Goal: Task Accomplishment & Management: Manage account settings

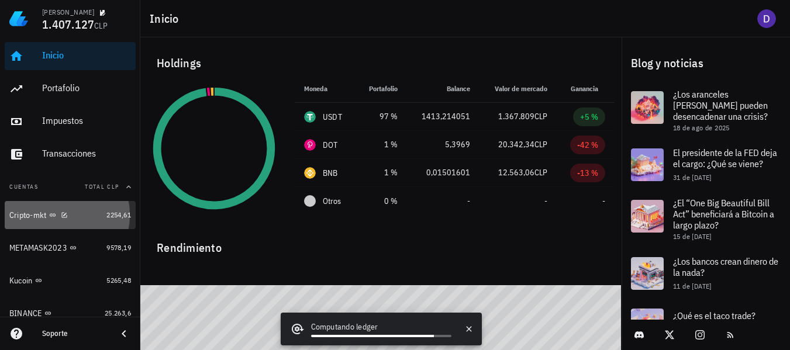
click at [29, 223] on div "Cripto-mkt" at bounding box center [55, 215] width 92 height 25
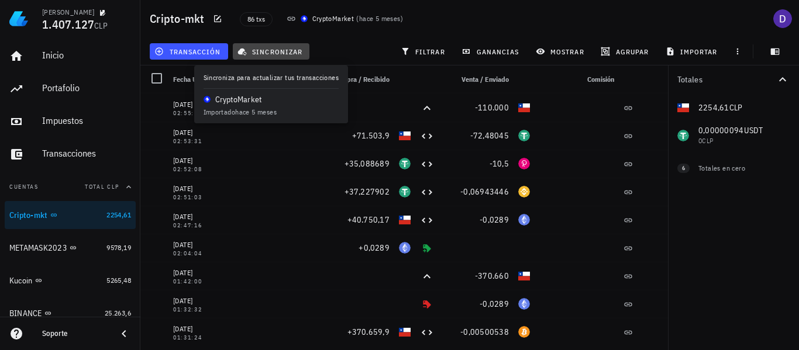
click at [269, 53] on span "sincronizar" at bounding box center [271, 51] width 63 height 9
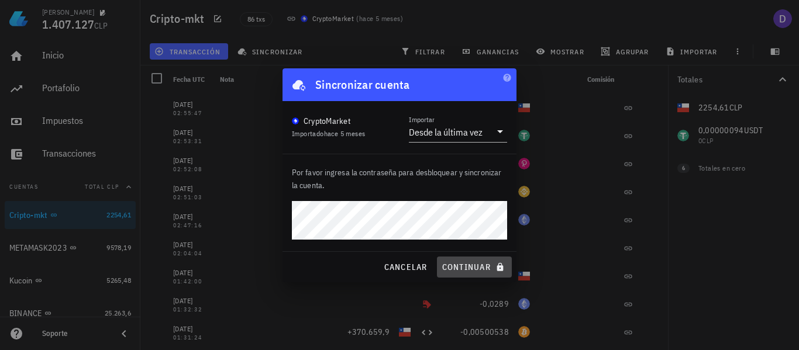
click at [460, 270] on span "continuar" at bounding box center [475, 267] width 66 height 11
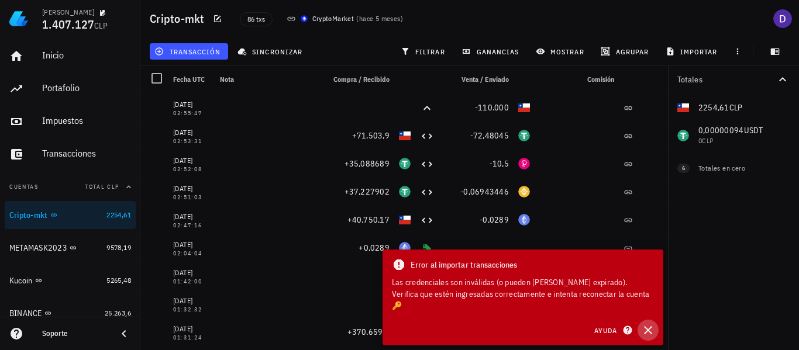
click at [649, 329] on icon "button" at bounding box center [648, 330] width 8 height 8
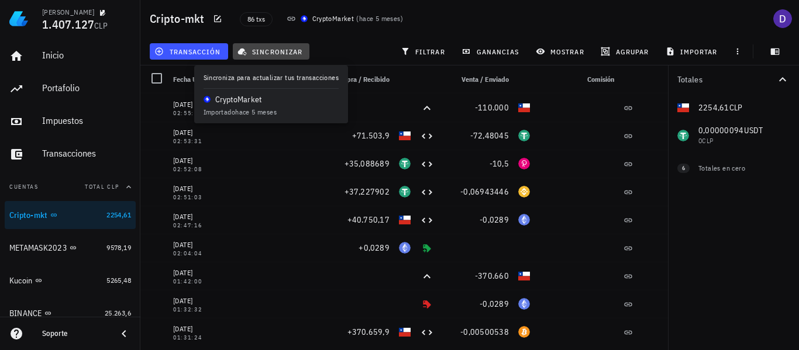
click at [267, 53] on span "sincronizar" at bounding box center [271, 51] width 63 height 9
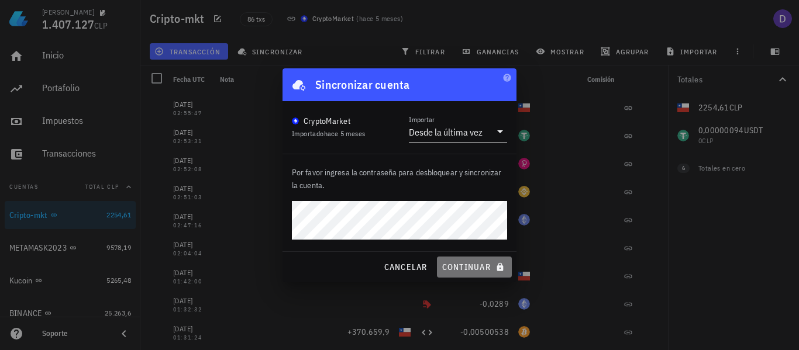
click at [483, 271] on span "continuar" at bounding box center [475, 267] width 66 height 11
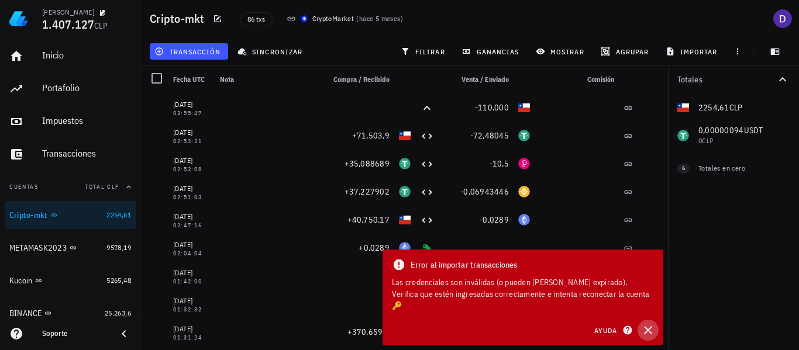
click at [646, 329] on icon "button" at bounding box center [648, 331] width 14 height 14
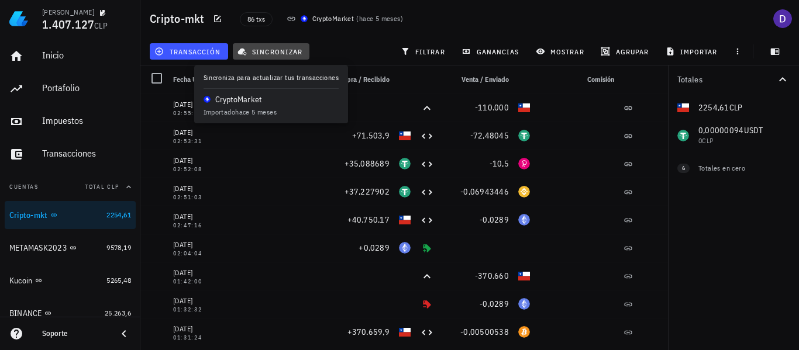
click at [273, 49] on span "sincronizar" at bounding box center [271, 51] width 63 height 9
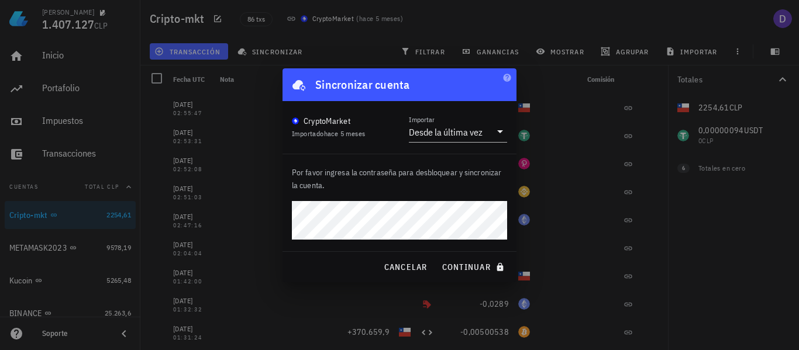
click at [325, 132] on span "Importado hace 5 meses" at bounding box center [328, 133] width 73 height 9
click at [462, 137] on div "Desde la última vez" at bounding box center [446, 132] width 74 height 12
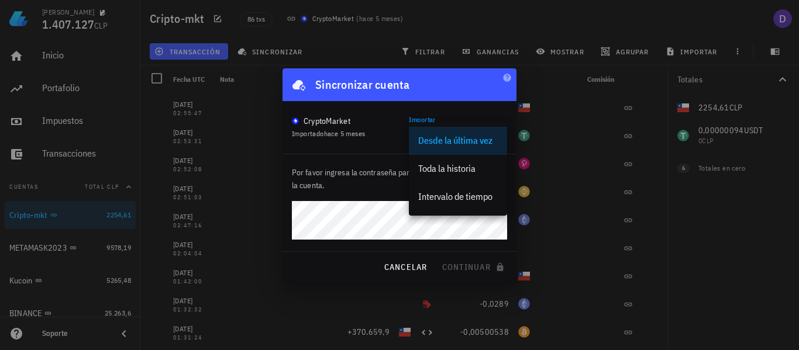
click at [340, 119] on div "CryptoMarket" at bounding box center [327, 121] width 47 height 12
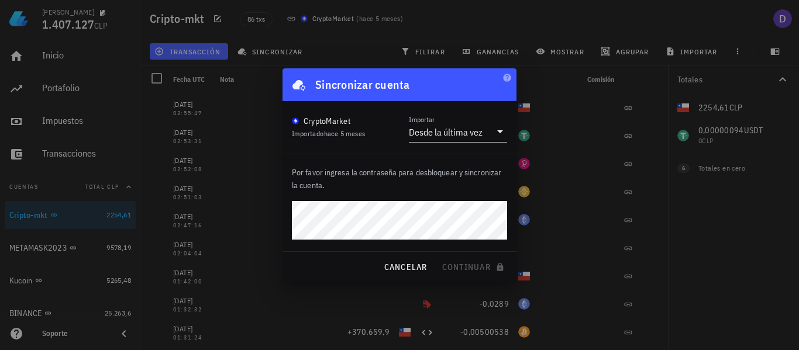
click at [309, 128] on div "CryptoMarket Importado hace 5 meses" at bounding box center [328, 127] width 73 height 25
click at [300, 126] on div "CryptoMarket" at bounding box center [328, 121] width 73 height 12
click at [417, 262] on span "cancelar" at bounding box center [405, 267] width 44 height 11
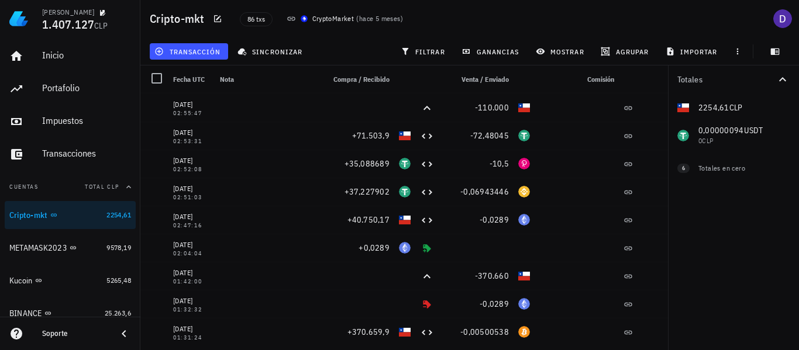
click at [284, 15] on div "CryptoMarket ( hace 5 meses )" at bounding box center [345, 19] width 130 height 26
click at [290, 18] on icon at bounding box center [291, 18] width 9 height 9
click at [322, 18] on div "CryptoMarket" at bounding box center [333, 19] width 42 height 12
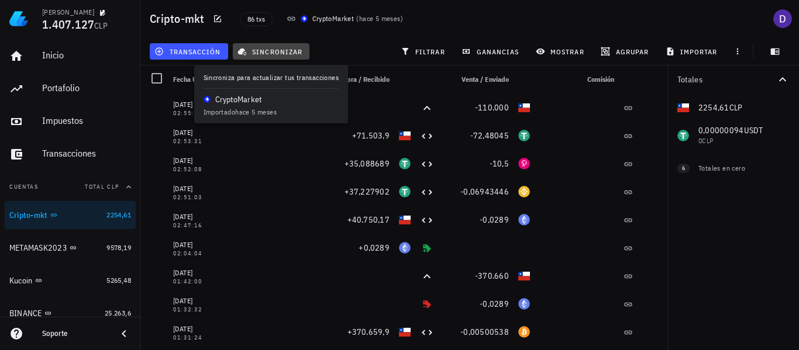
click at [298, 56] on button "sincronizar" at bounding box center [271, 51] width 77 height 16
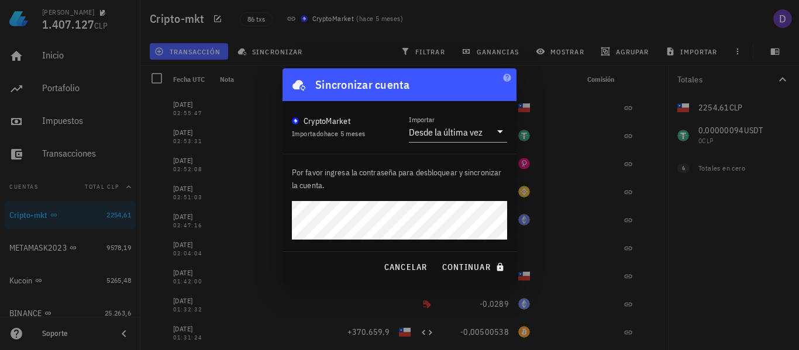
click at [317, 111] on div "CryptoMarket Importado hace 5 meses Importar Desde la última vez" at bounding box center [400, 127] width 234 height 53
click at [318, 122] on div "CryptoMarket" at bounding box center [327, 121] width 47 height 12
click at [319, 122] on div "CryptoMarket" at bounding box center [327, 121] width 47 height 12
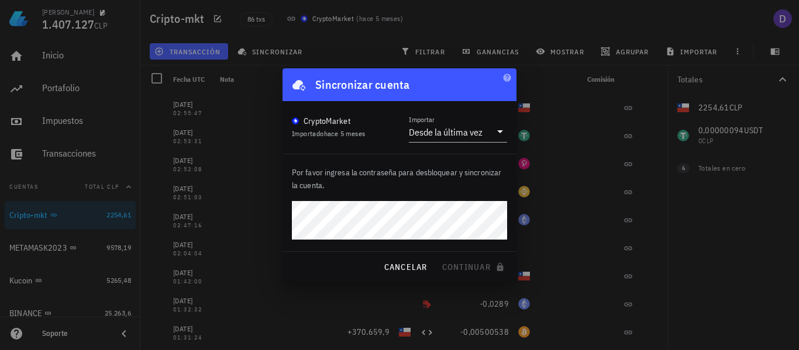
click at [331, 123] on div "CryptoMarket" at bounding box center [327, 121] width 47 height 12
click at [333, 173] on p "Por favor ingresa la contraseña para desbloquear y sincronizar la cuenta." at bounding box center [399, 179] width 215 height 26
click at [417, 273] on button "cancelar" at bounding box center [405, 267] width 53 height 21
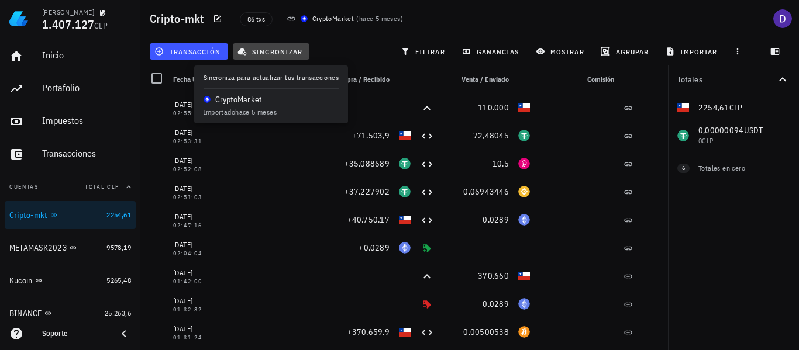
click at [287, 50] on span "sincronizar" at bounding box center [271, 51] width 63 height 9
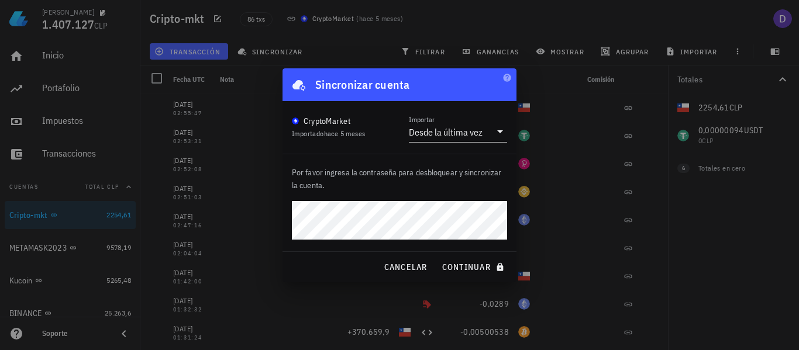
click at [340, 122] on div "CryptoMarket" at bounding box center [327, 121] width 47 height 12
click at [474, 262] on span "continuar" at bounding box center [475, 267] width 66 height 11
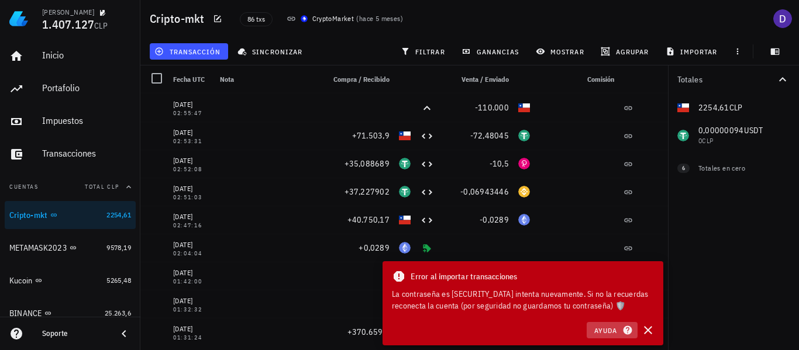
click at [606, 331] on span "Ayuda" at bounding box center [612, 330] width 36 height 11
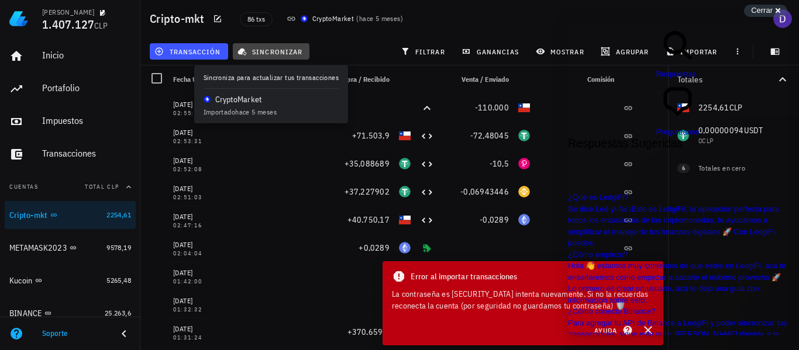
click at [283, 50] on span "sincronizar" at bounding box center [271, 51] width 63 height 9
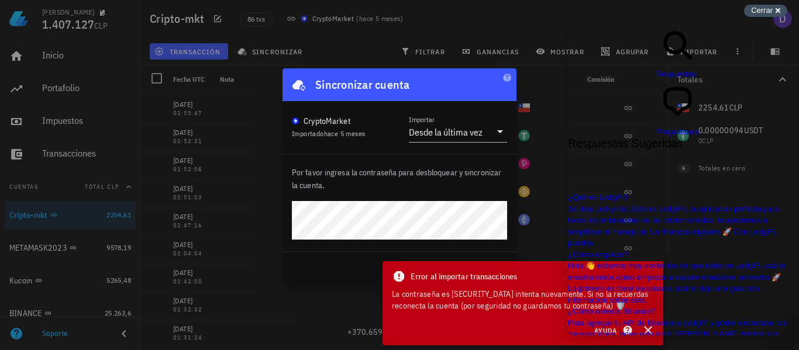
click at [755, 9] on span "Cerrar" at bounding box center [762, 10] width 22 height 9
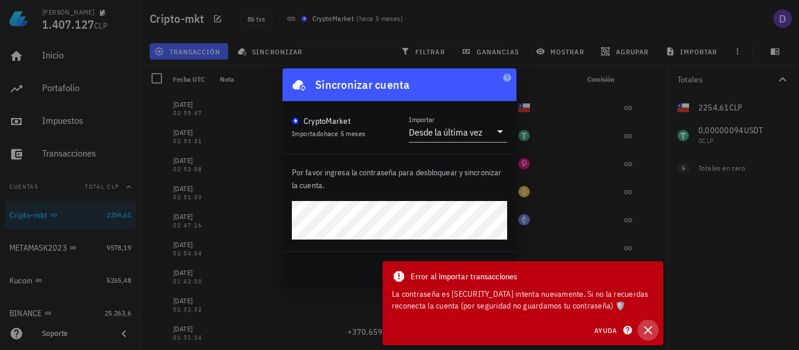
click at [640, 325] on button "button" at bounding box center [648, 330] width 21 height 21
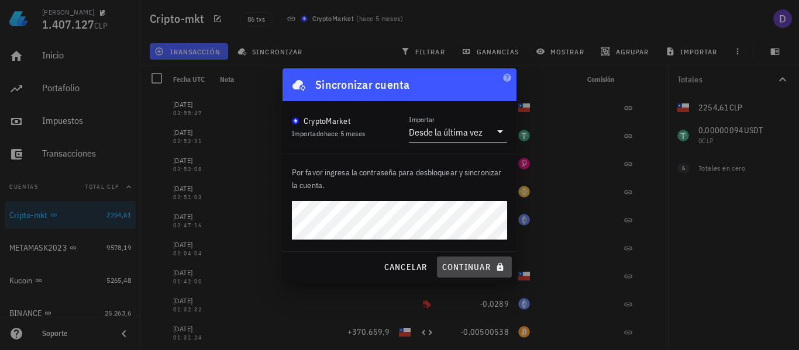
click at [462, 269] on span "continuar" at bounding box center [475, 267] width 66 height 11
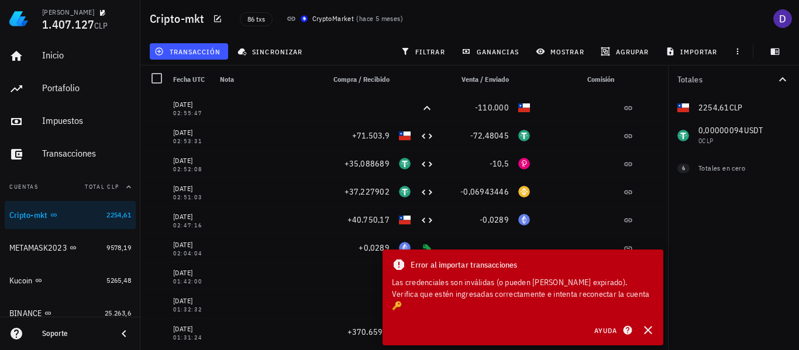
click at [617, 307] on div "Las credenciales son inválidas (o pueden [PERSON_NAME] expirado). Verifica que …" at bounding box center [523, 294] width 262 height 35
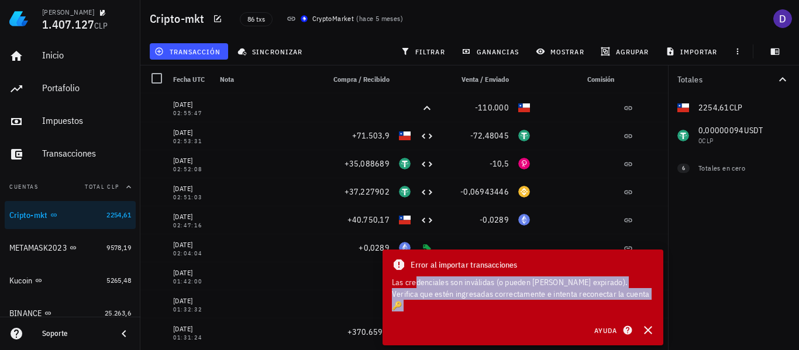
click at [617, 307] on div "Las credenciales son inválidas (o pueden [PERSON_NAME] expirado). Verifica que …" at bounding box center [523, 294] width 262 height 35
click at [671, 49] on icon "button" at bounding box center [671, 51] width 6 height 8
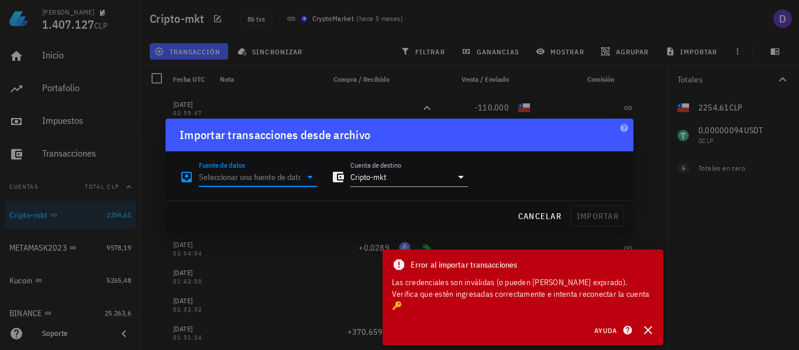
click at [277, 179] on input "Fuente de datos" at bounding box center [250, 177] width 102 height 19
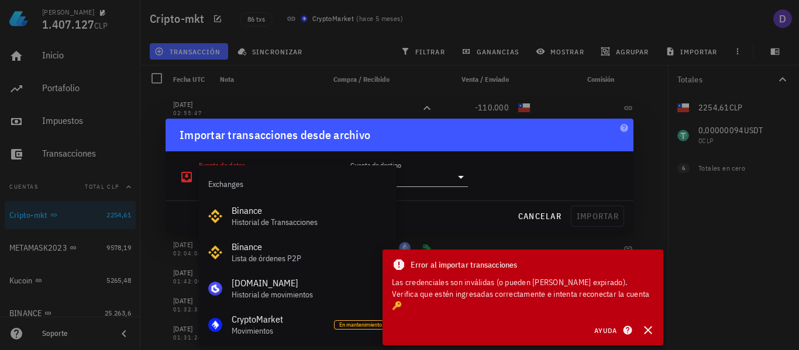
click at [400, 140] on div "Importar transacciones desde archivo" at bounding box center [400, 135] width 468 height 33
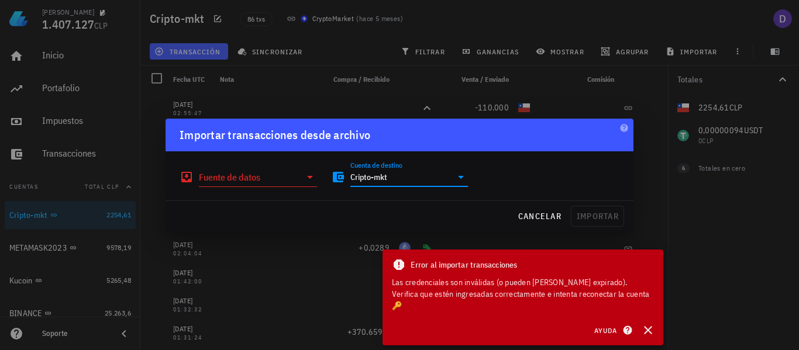
click at [424, 175] on input "Cripto-mkt" at bounding box center [401, 177] width 102 height 19
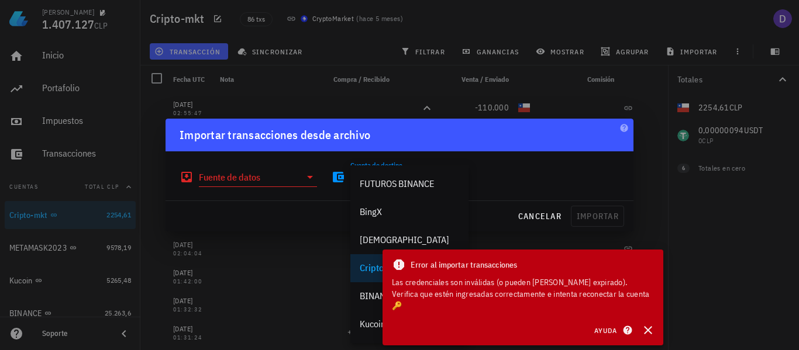
click at [528, 159] on div "Fuente de datos Cuenta de destino Cripto-mkt" at bounding box center [400, 173] width 454 height 42
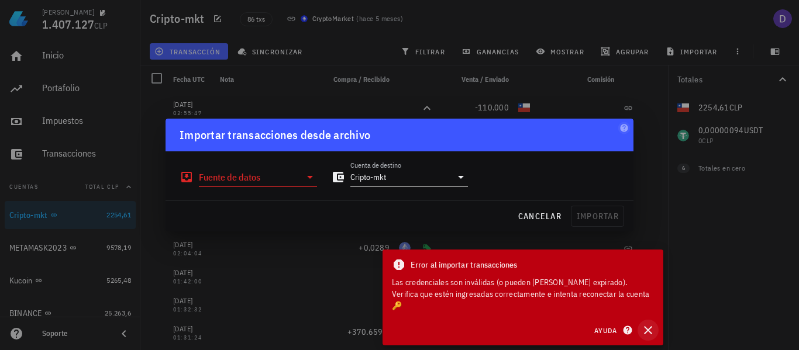
click at [646, 324] on icon "button" at bounding box center [648, 331] width 14 height 14
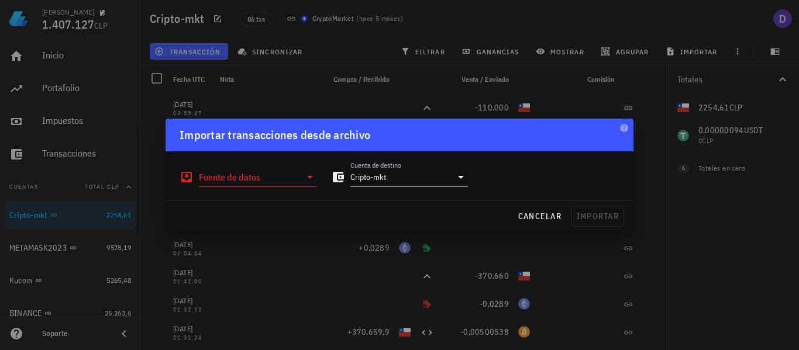
click at [310, 208] on div "cancelar importar" at bounding box center [400, 216] width 468 height 30
click at [286, 183] on input "Fuente de datos" at bounding box center [250, 177] width 102 height 19
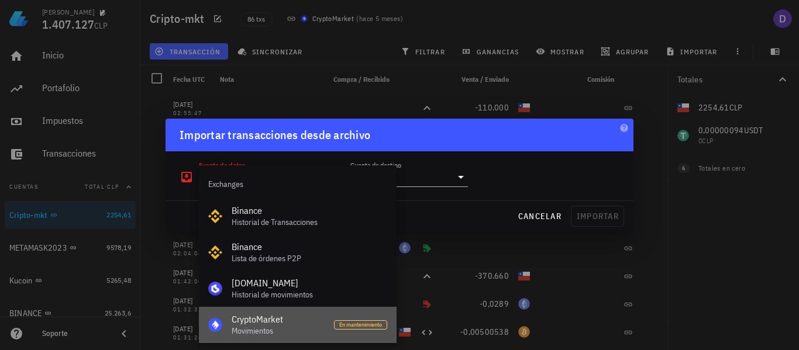
click at [320, 326] on div "CryptoMarket Movimientos" at bounding box center [278, 325] width 93 height 36
type input "CryptoMarket"
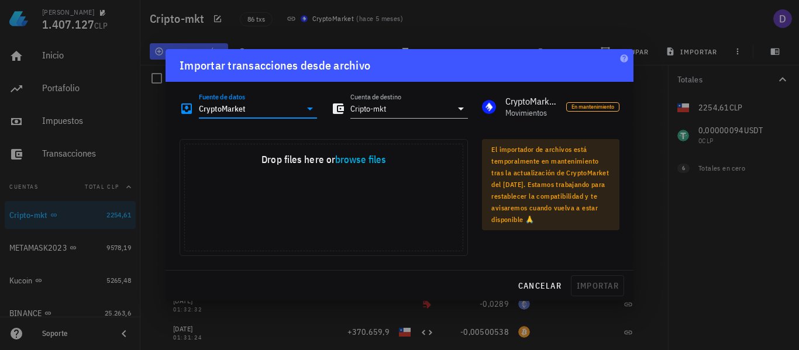
click at [305, 132] on div "Drop your files here Drop files here or browse files Powered by Uppy" at bounding box center [324, 197] width 302 height 131
click at [501, 233] on div "El importador de archivos está temporalmente en mantenimiento tras la actualiza…" at bounding box center [551, 197] width 152 height 131
click at [501, 242] on div "El importador de archivos está temporalmente en mantenimiento tras la actualiza…" at bounding box center [551, 197] width 152 height 131
click at [490, 242] on div "El importador de archivos está temporalmente en mantenimiento tras la actualiza…" at bounding box center [551, 197] width 152 height 131
click at [472, 139] on div "Drop your files here Drop files here or browse files Powered by Uppy" at bounding box center [324, 197] width 302 height 131
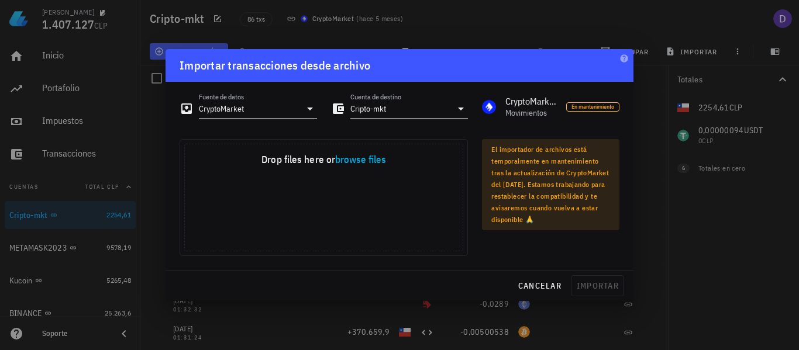
click at [61, 217] on div at bounding box center [399, 175] width 799 height 350
click at [553, 281] on span "cancelar" at bounding box center [540, 286] width 44 height 11
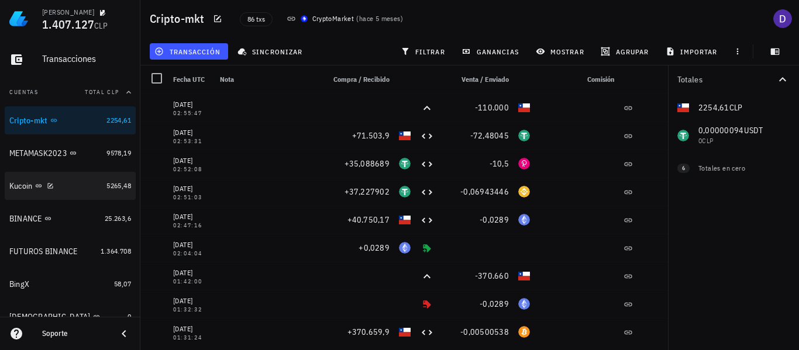
scroll to position [117, 0]
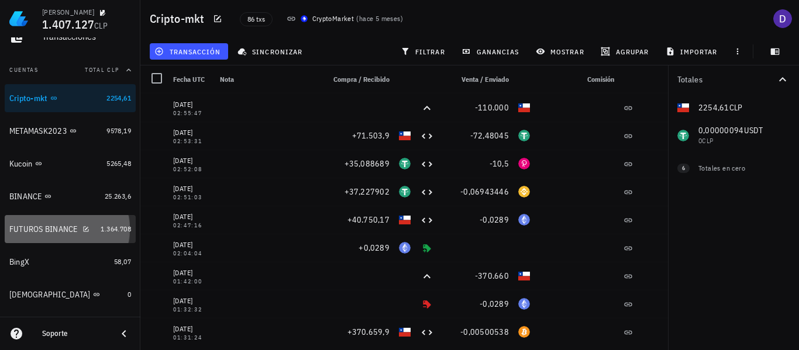
click at [26, 226] on div "FUTUROS BINANCE" at bounding box center [43, 230] width 68 height 10
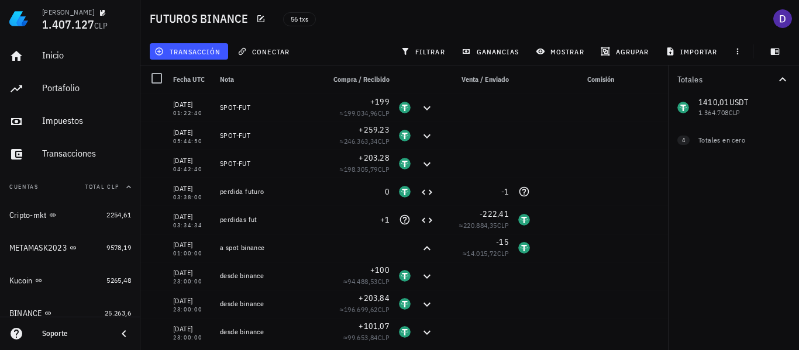
scroll to position [59, 0]
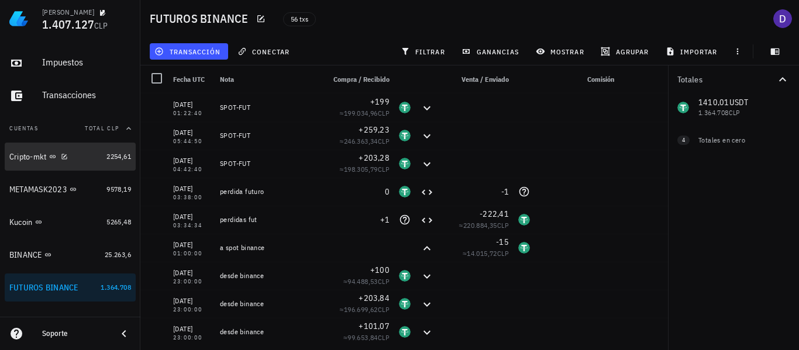
click at [57, 164] on div "Cripto-mkt" at bounding box center [55, 157] width 92 height 25
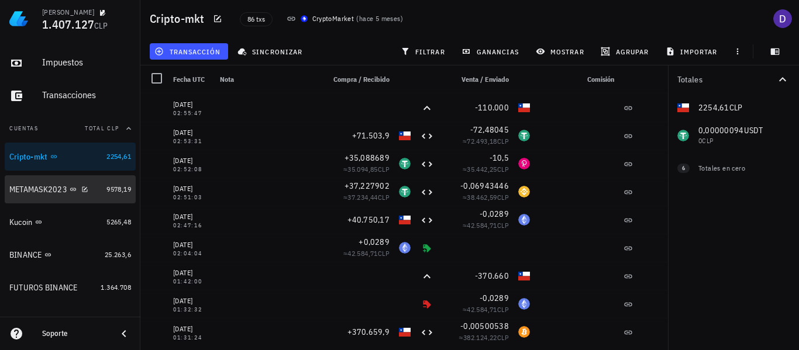
click at [43, 193] on div "METAMASK2023" at bounding box center [38, 190] width 58 height 10
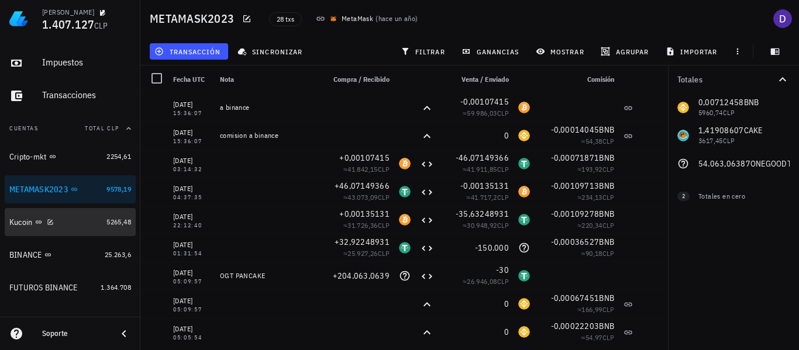
click at [32, 223] on div "Kucoin" at bounding box center [20, 223] width 23 height 10
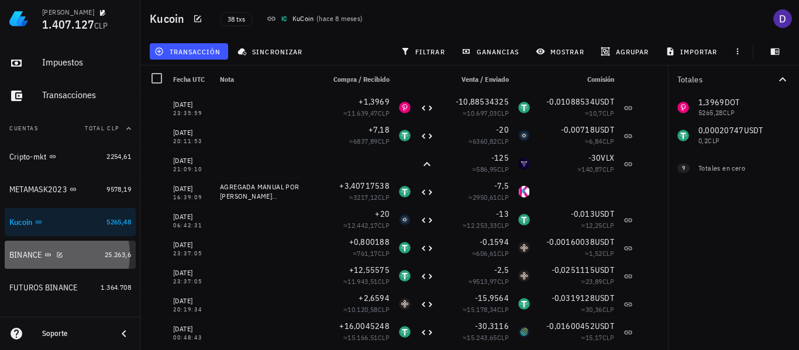
click at [17, 259] on div "BINANCE" at bounding box center [25, 255] width 33 height 10
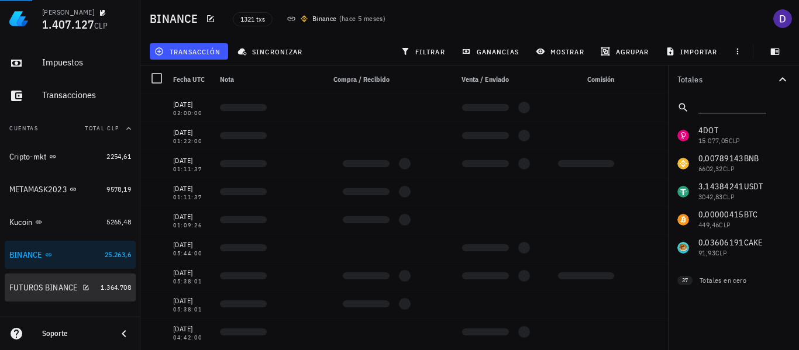
click at [26, 290] on div "FUTUROS BINANCE" at bounding box center [43, 288] width 68 height 10
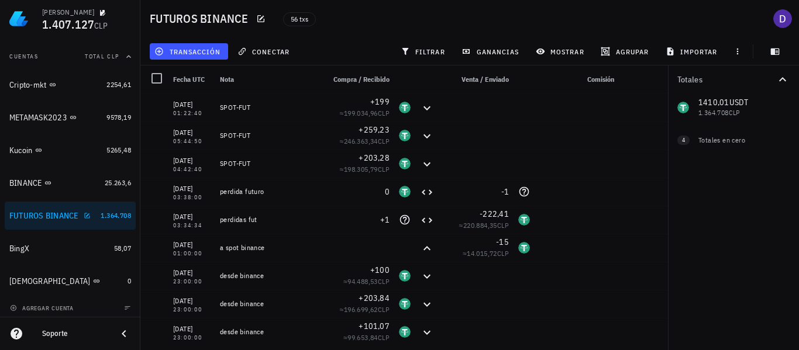
scroll to position [135, 0]
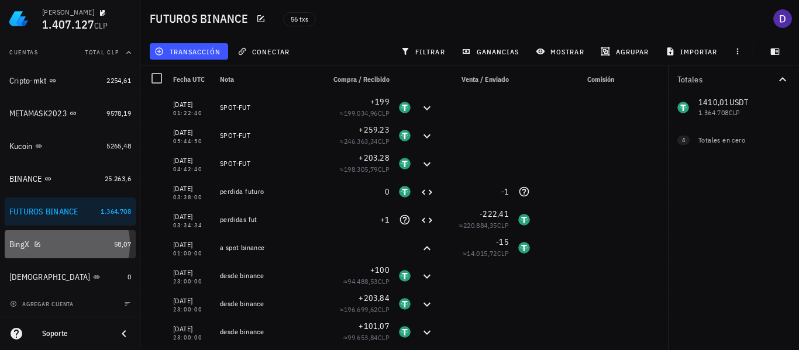
click at [28, 250] on div "BingX" at bounding box center [59, 244] width 100 height 11
